Goal: Information Seeking & Learning: Find contact information

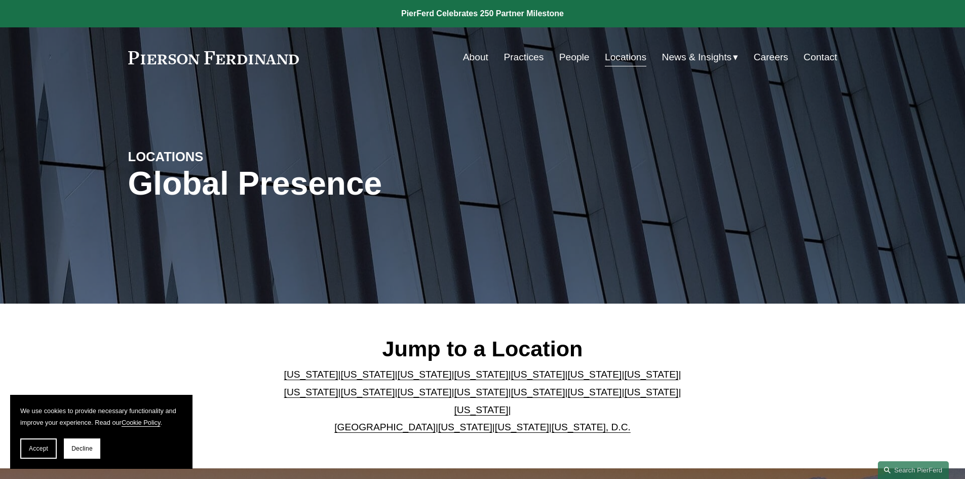
click at [521, 48] on link "Practices" at bounding box center [523, 57] width 40 height 19
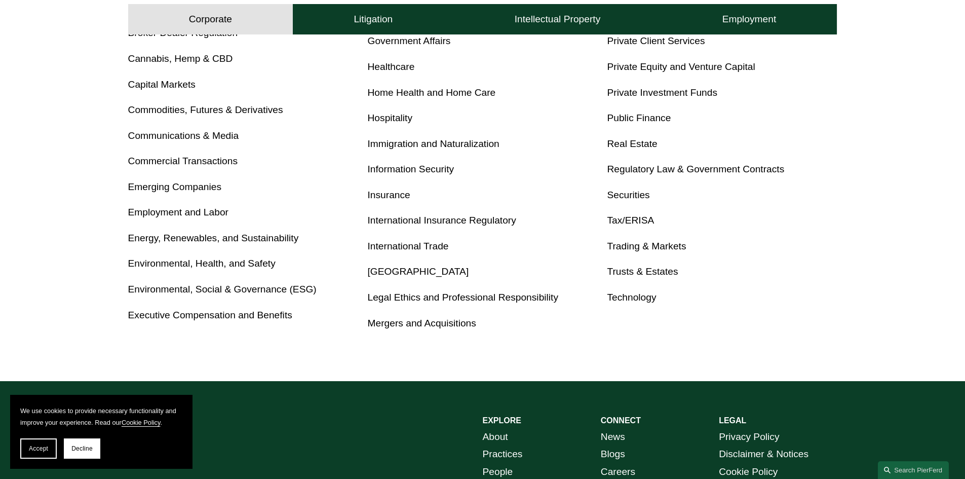
scroll to position [557, 0]
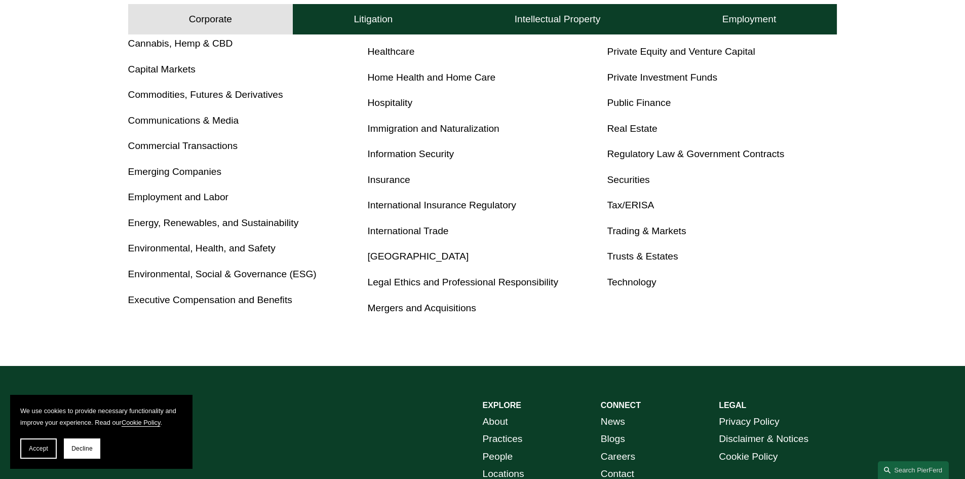
click at [259, 298] on link "Executive Compensation and Benefits" at bounding box center [210, 299] width 164 height 11
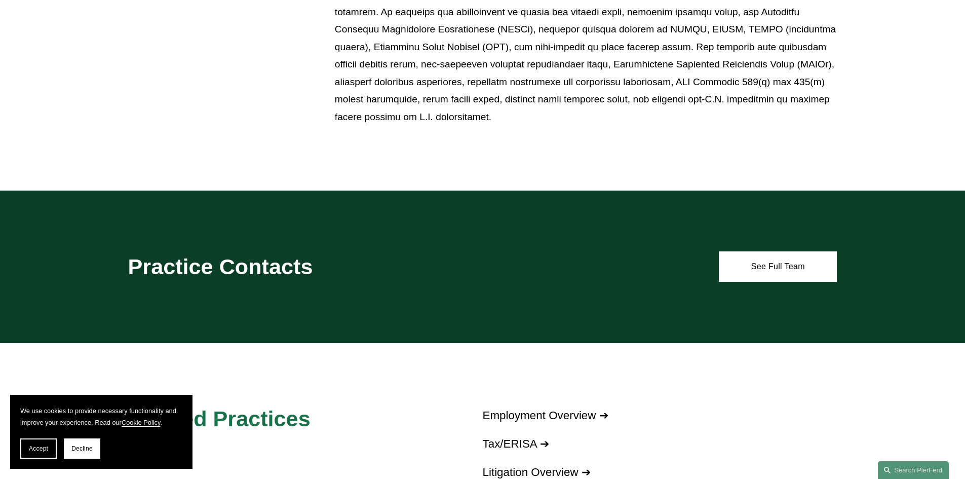
scroll to position [912, 0]
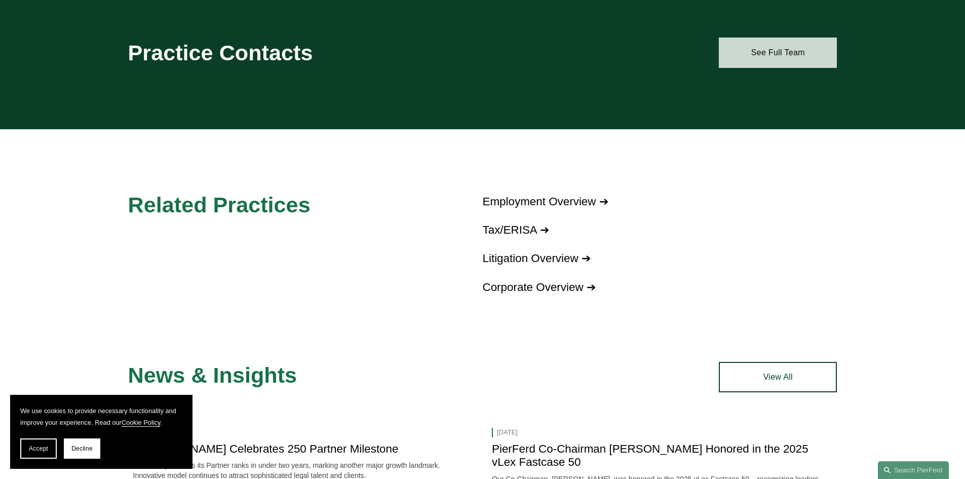
click at [790, 61] on link "See Full Team" at bounding box center [778, 52] width 118 height 30
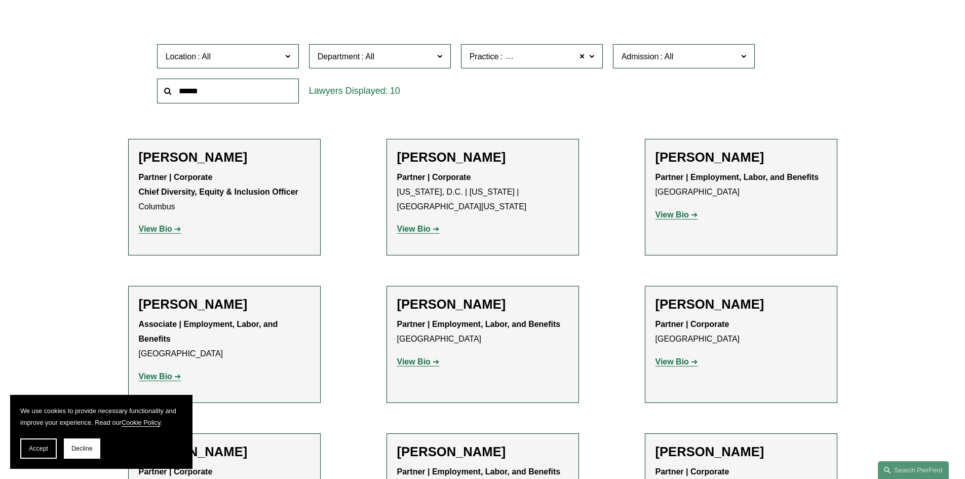
scroll to position [355, 0]
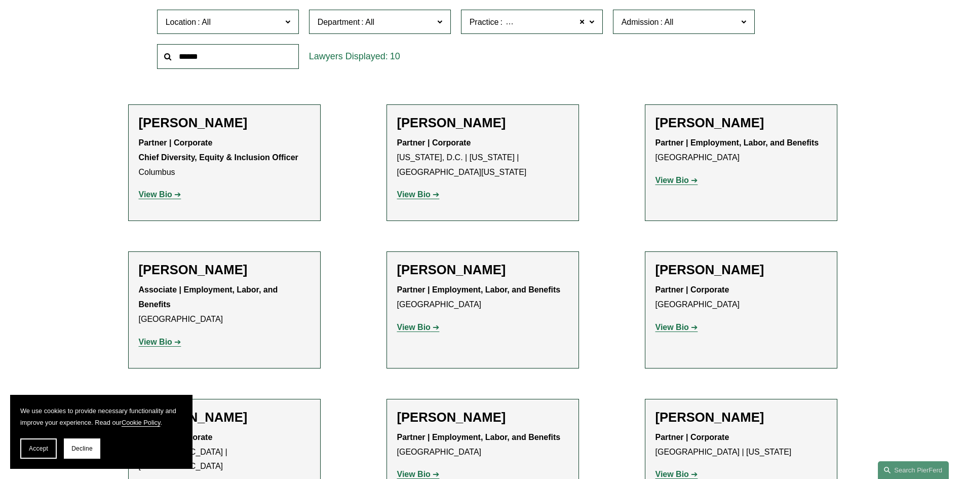
click at [415, 327] on strong "View Bio" at bounding box center [413, 327] width 33 height 9
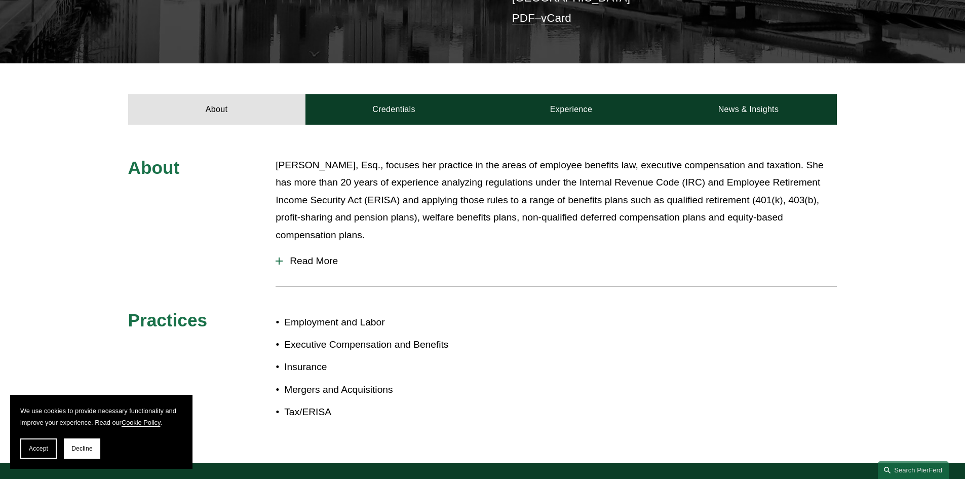
scroll to position [355, 0]
